Goal: Transaction & Acquisition: Download file/media

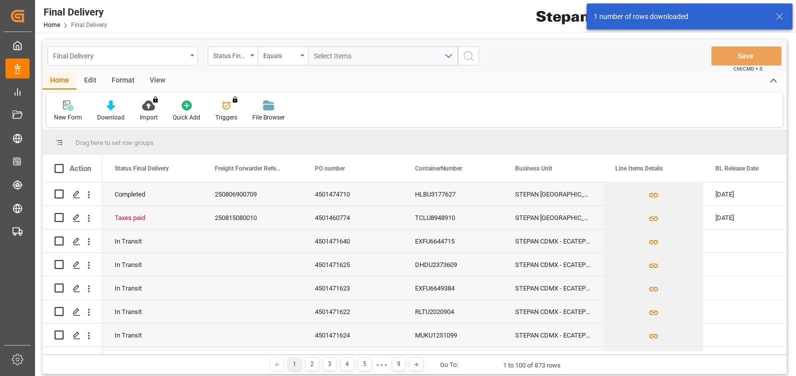
click at [160, 54] on div "Final Delivery" at bounding box center [120, 55] width 134 height 13
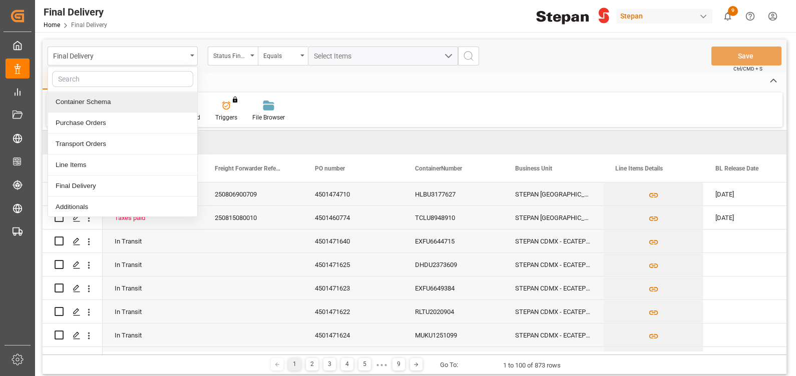
click at [95, 103] on div "Container Schema" at bounding box center [122, 102] width 149 height 21
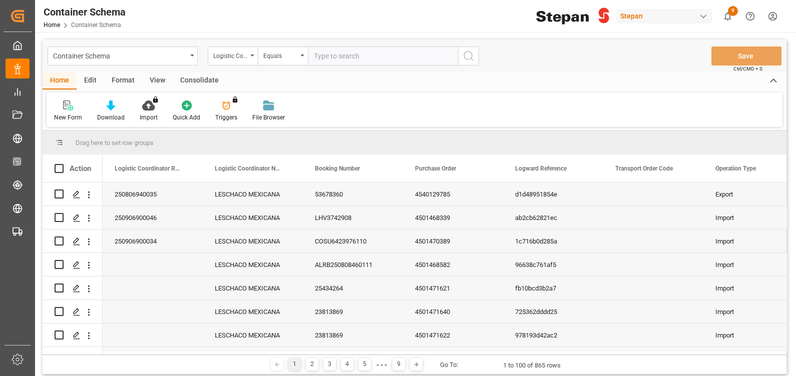
click at [346, 58] on input "text" at bounding box center [383, 56] width 150 height 19
paste input "250806900565"
type input "250806900565"
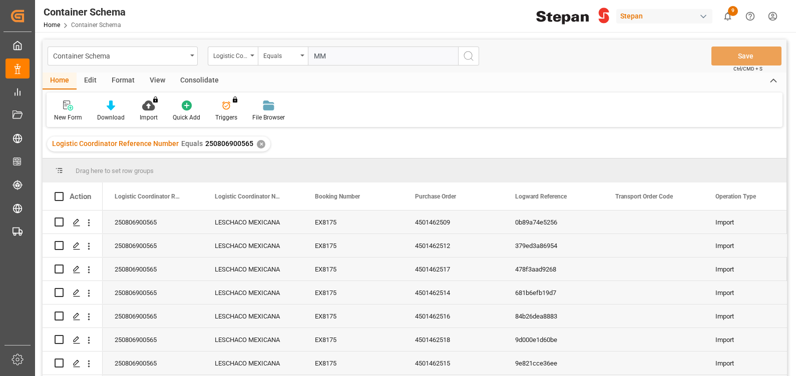
type input "MM"
click at [342, 127] on div "New Form Download Import You don't have permission for this feature. Contact ad…" at bounding box center [415, 110] width 736 height 35
click at [441, 200] on span "Purchase Order" at bounding box center [435, 196] width 41 height 7
click at [111, 109] on icon at bounding box center [111, 106] width 9 height 10
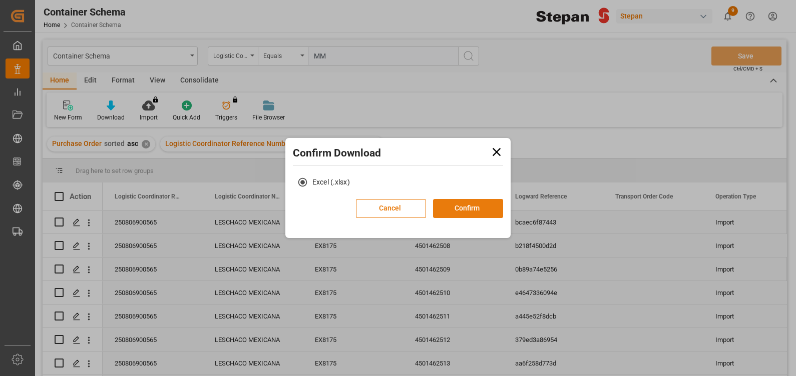
click at [465, 206] on button "Confirm" at bounding box center [468, 208] width 70 height 19
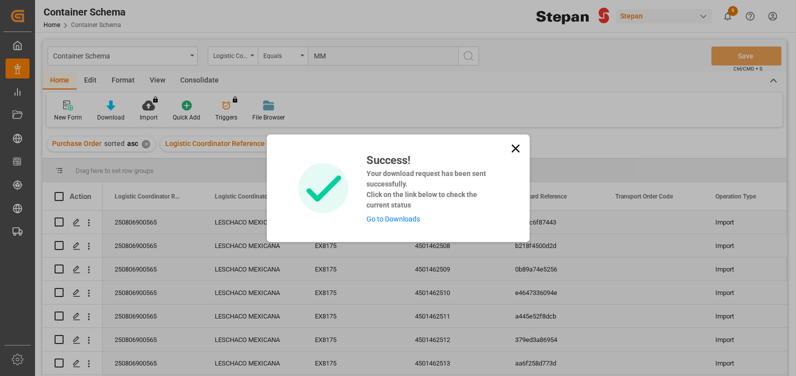
click at [390, 218] on link "Go to Downloads" at bounding box center [393, 219] width 54 height 8
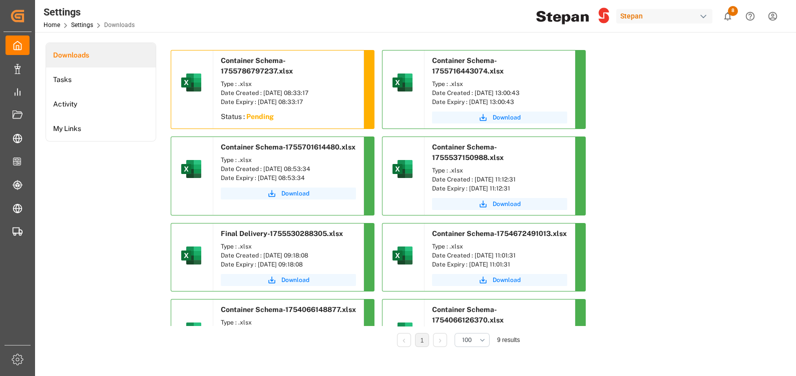
click at [260, 115] on sapn "Pending" at bounding box center [260, 117] width 28 height 8
click at [253, 118] on sapn "Pending" at bounding box center [260, 117] width 28 height 8
click at [260, 114] on sapn "Pending" at bounding box center [260, 117] width 28 height 8
click at [258, 113] on sapn "Pending" at bounding box center [260, 117] width 28 height 8
click at [83, 55] on li "Downloads" at bounding box center [101, 55] width 110 height 25
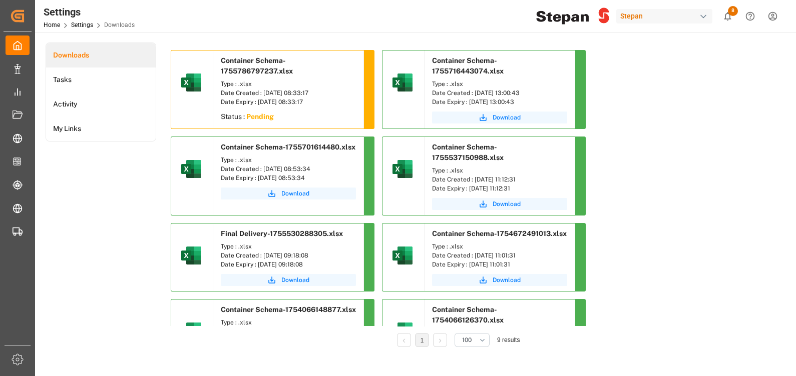
click at [253, 121] on div "Status : Pending" at bounding box center [288, 118] width 150 height 18
click at [65, 59] on li "Downloads" at bounding box center [101, 55] width 110 height 25
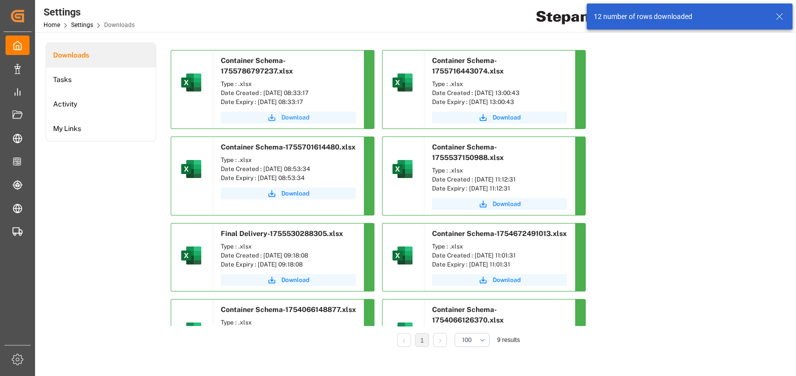
click at [293, 120] on span "Download" at bounding box center [295, 117] width 28 height 9
